Goal: Complete application form: Complete application form

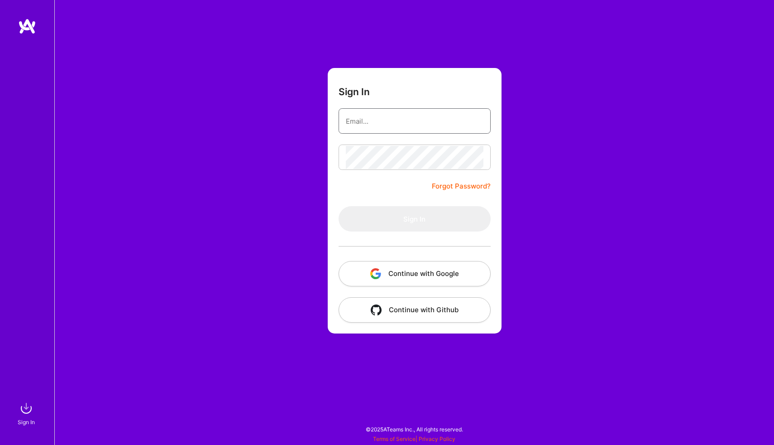
click at [403, 121] on input "email" at bounding box center [415, 121] width 138 height 23
type input "[EMAIL_ADDRESS][DOMAIN_NAME]"
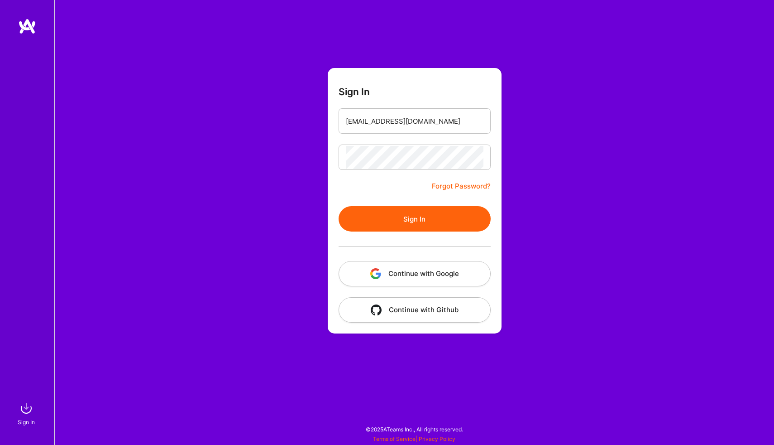
click at [398, 217] on button "Sign In" at bounding box center [415, 218] width 152 height 25
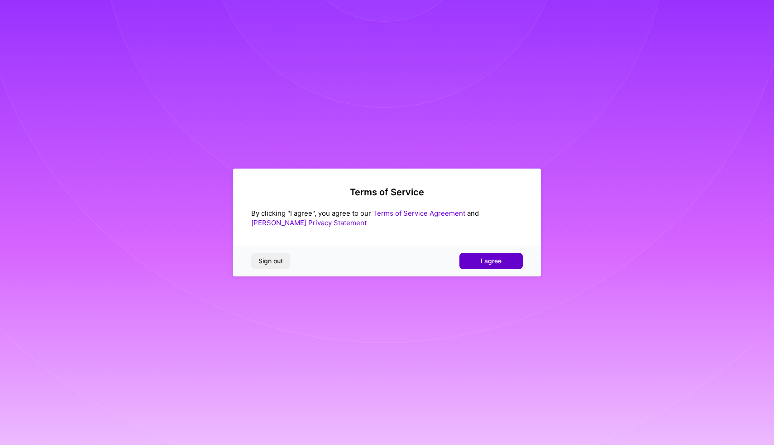
click at [480, 258] on button "I agree" at bounding box center [491, 261] width 63 height 16
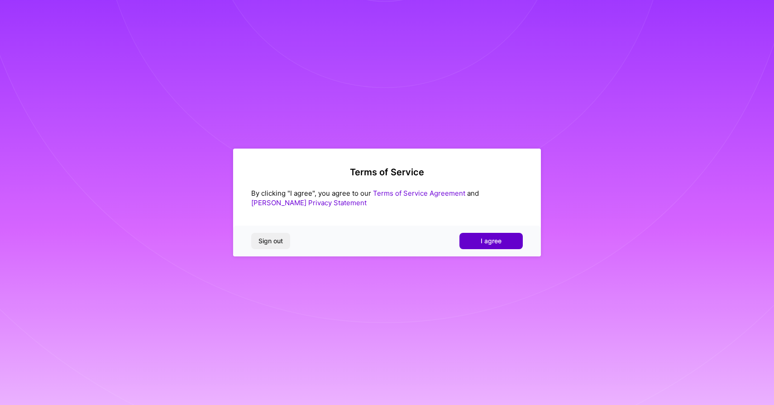
click at [471, 242] on button "I agree" at bounding box center [491, 241] width 63 height 16
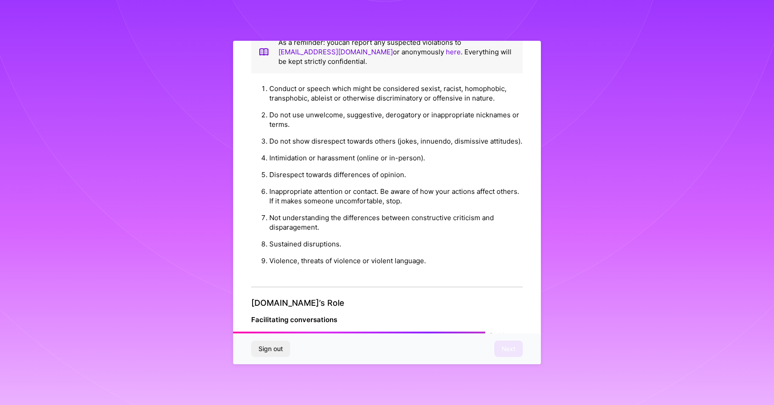
scroll to position [922, 0]
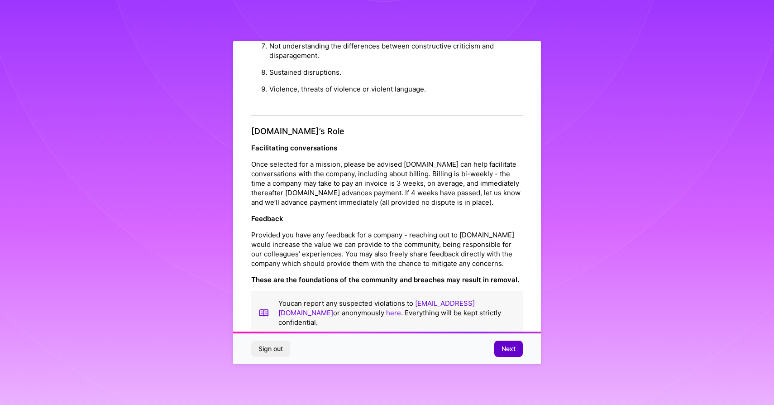
click at [506, 352] on span "Next" at bounding box center [509, 348] width 14 height 9
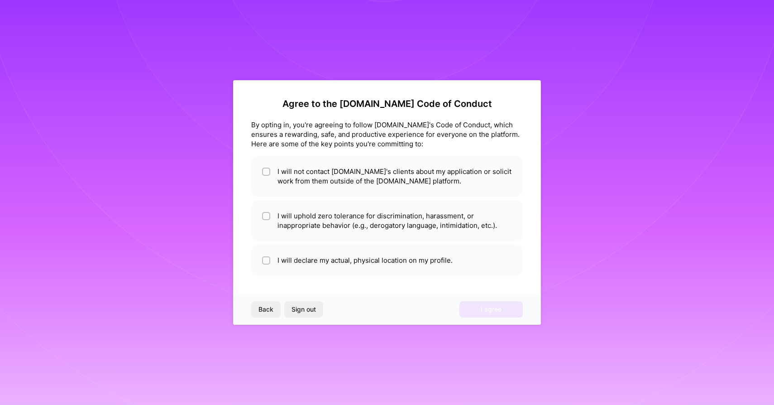
scroll to position [0, 0]
click at [314, 178] on li "I will not contact A.Team's clients about my application or solicit work from t…" at bounding box center [387, 176] width 272 height 41
checkbox input "true"
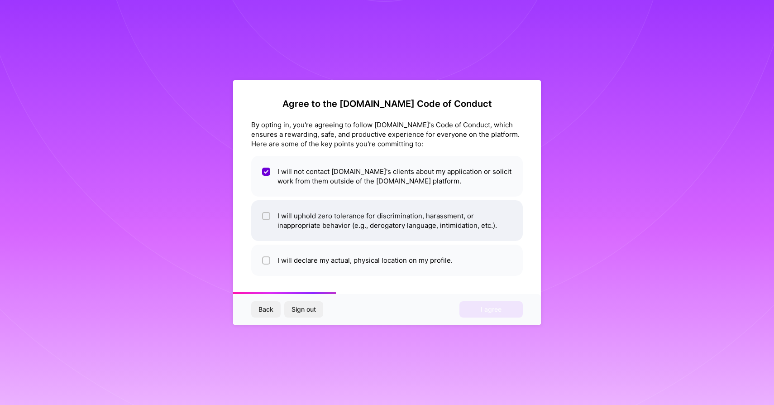
click at [298, 223] on li "I will uphold zero tolerance for discrimination, harassment, or inappropriate b…" at bounding box center [387, 220] width 272 height 41
checkbox input "true"
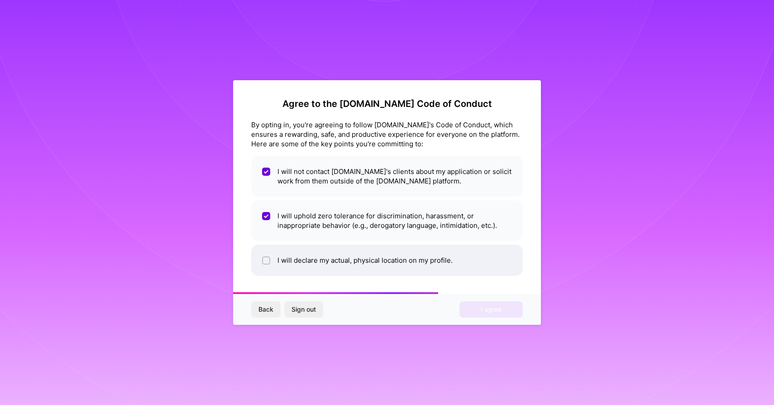
click at [302, 255] on li "I will declare my actual, physical location on my profile." at bounding box center [387, 259] width 272 height 31
checkbox input "true"
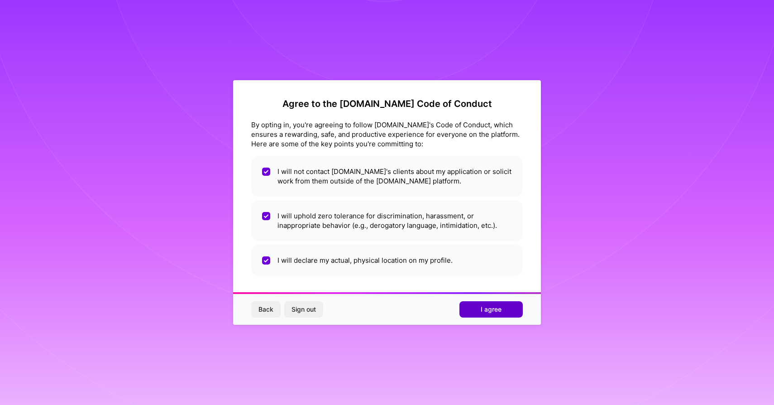
click at [486, 313] on span "I agree" at bounding box center [491, 309] width 21 height 9
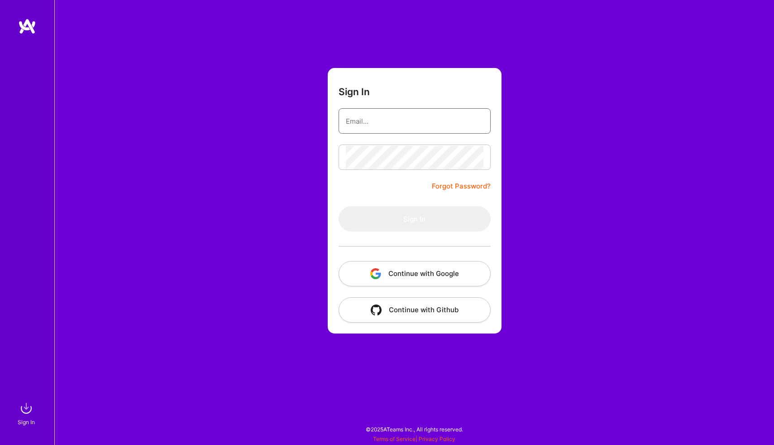
click at [388, 120] on input "email" at bounding box center [415, 121] width 138 height 23
type input "[EMAIL_ADDRESS][DOMAIN_NAME]"
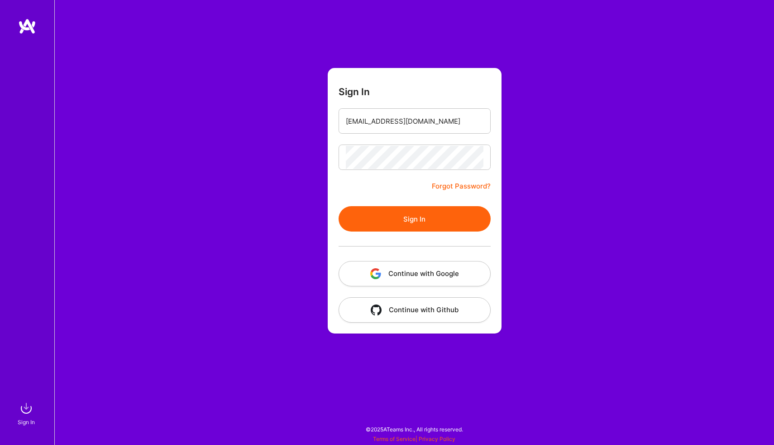
click at [390, 223] on button "Sign In" at bounding box center [415, 218] width 152 height 25
